Goal: Task Accomplishment & Management: Manage account settings

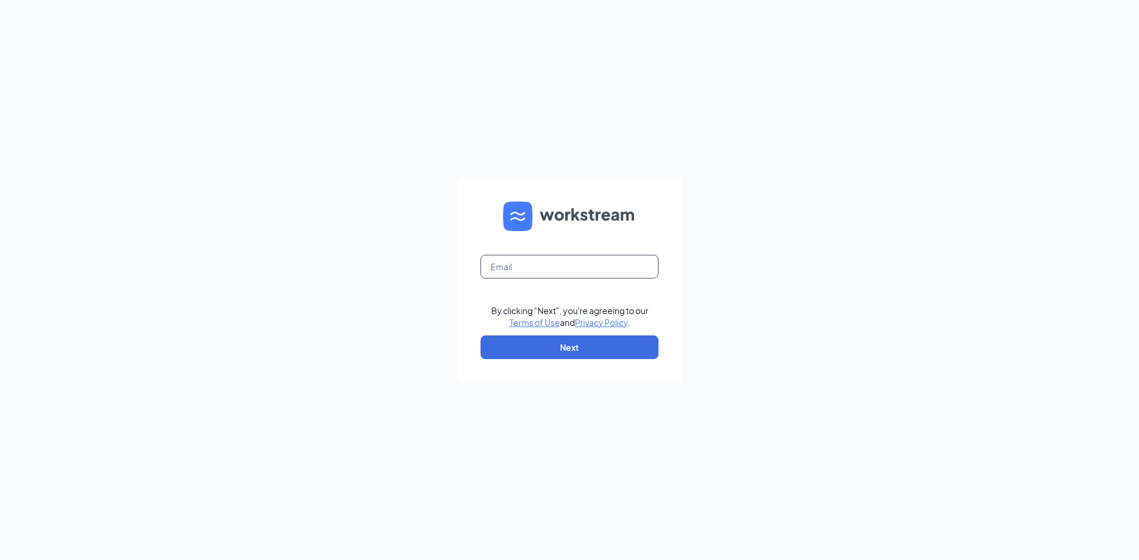
click at [579, 267] on input "text" at bounding box center [569, 267] width 178 height 24
type input "[EMAIL_ADDRESS][DOMAIN_NAME]"
click at [580, 349] on button "Next" at bounding box center [569, 348] width 178 height 24
click at [559, 268] on input "text" at bounding box center [569, 267] width 178 height 24
type input "[EMAIL_ADDRESS][DOMAIN_NAME]"
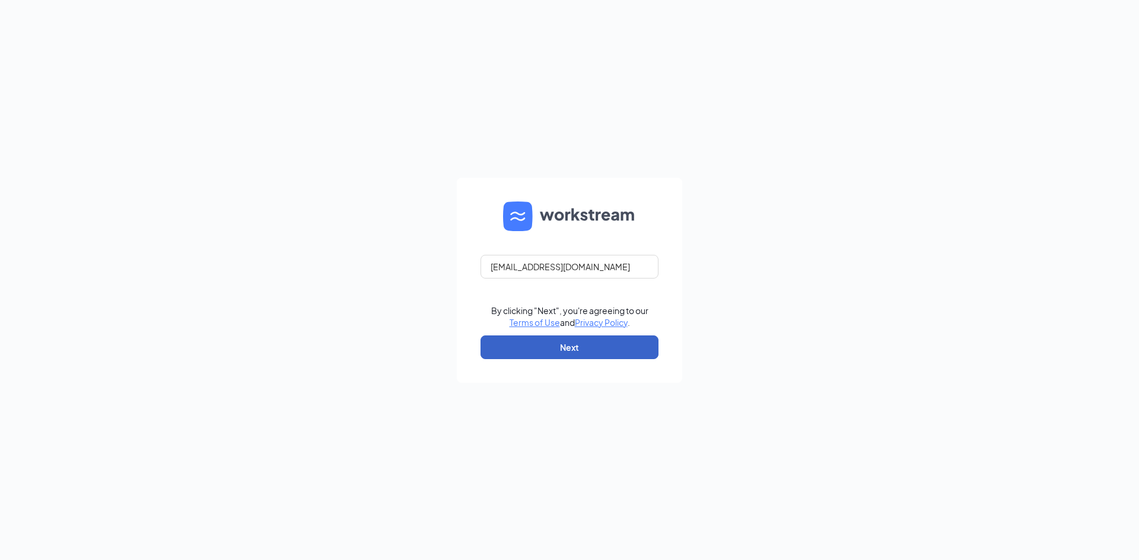
click at [588, 346] on button "Next" at bounding box center [569, 348] width 178 height 24
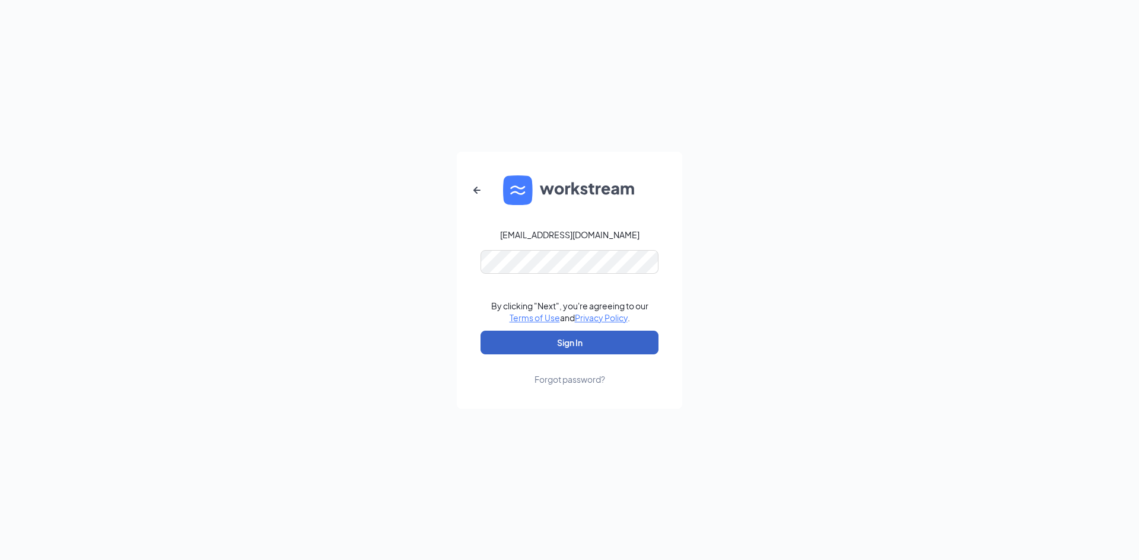
click at [585, 350] on button "Sign In" at bounding box center [569, 343] width 178 height 24
